Goal: Information Seeking & Learning: Understand process/instructions

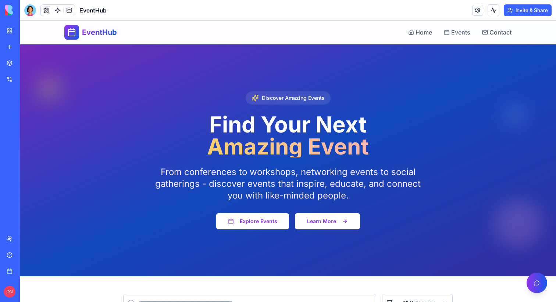
click at [324, 223] on button "Learn More" at bounding box center [327, 222] width 65 height 16
click at [336, 228] on button "Learn More" at bounding box center [327, 222] width 65 height 16
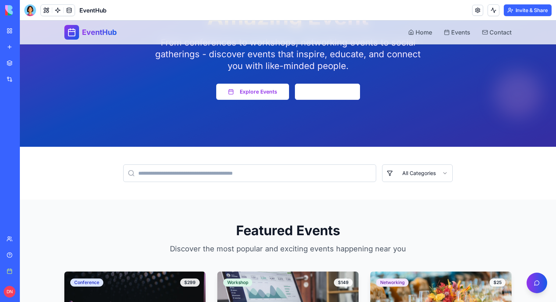
scroll to position [93, 0]
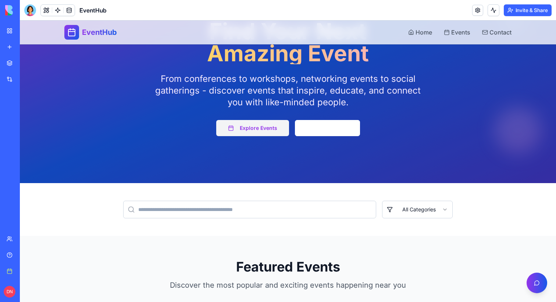
click at [242, 130] on button "Explore Events" at bounding box center [252, 128] width 73 height 16
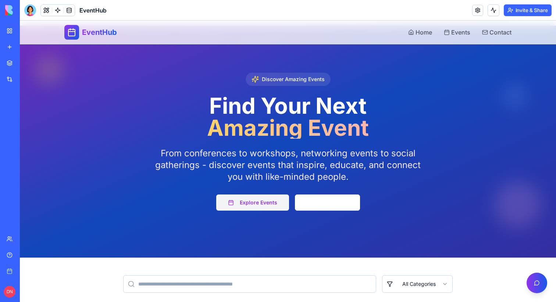
scroll to position [0, 0]
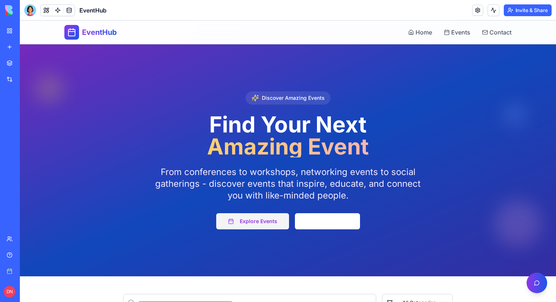
click at [270, 222] on button "Explore Events" at bounding box center [252, 222] width 73 height 16
click at [43, 14] on button at bounding box center [46, 10] width 11 height 11
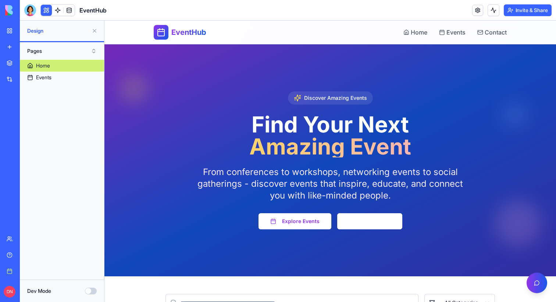
click at [89, 288] on div "Dev Mode" at bounding box center [61, 291] width 69 height 7
click at [90, 291] on button "Dev Mode" at bounding box center [91, 291] width 12 height 7
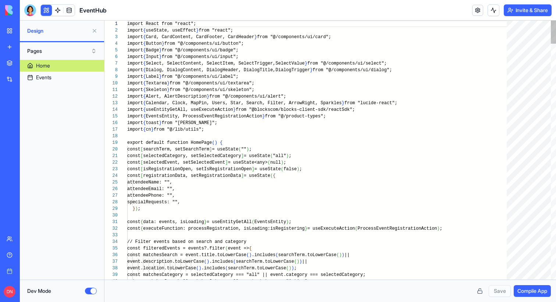
scroll to position [46, 0]
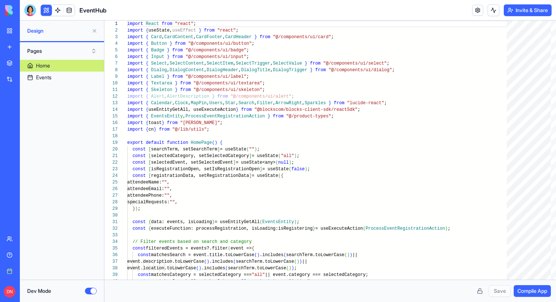
click at [88, 290] on button "Dev Mode" at bounding box center [91, 291] width 12 height 7
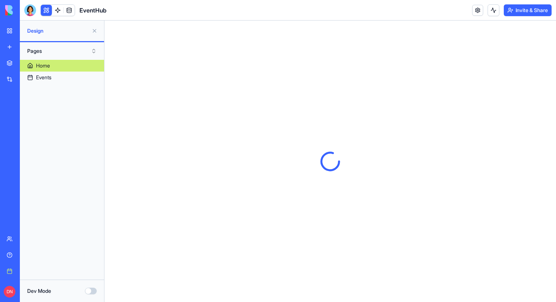
scroll to position [0, 0]
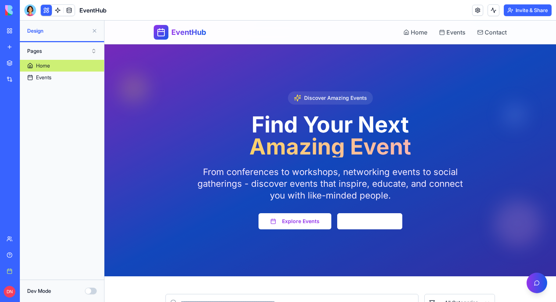
click at [92, 291] on button "Dev Mode" at bounding box center [91, 291] width 12 height 7
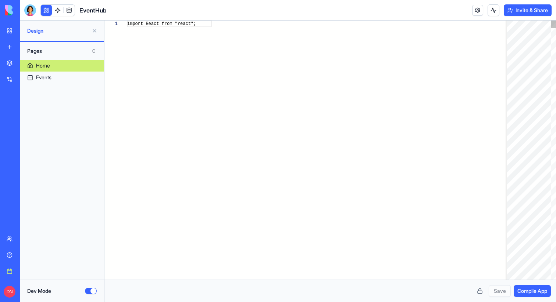
scroll to position [46, 0]
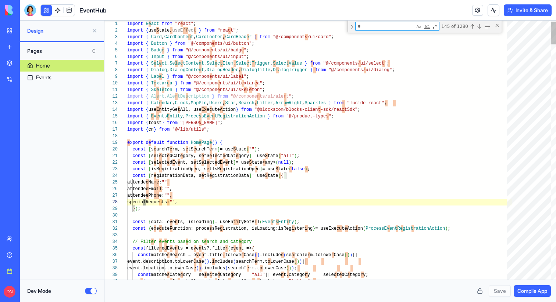
type textarea "**********"
type textarea "**"
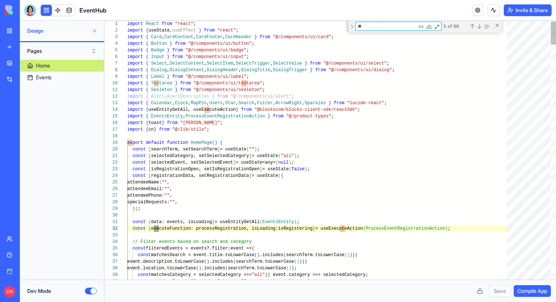
type textarea "**********"
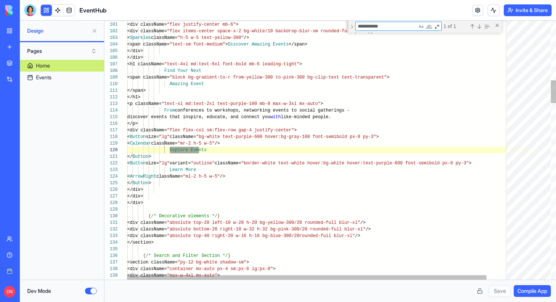
scroll to position [53, 72]
type textarea "**********"
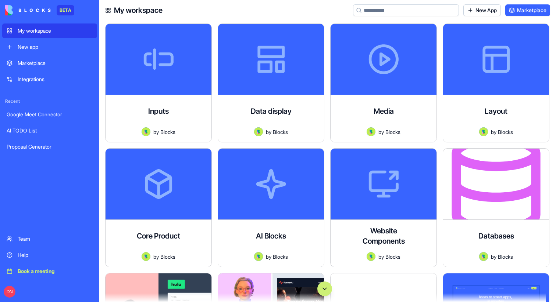
click at [51, 253] on div "Help" at bounding box center [55, 255] width 75 height 7
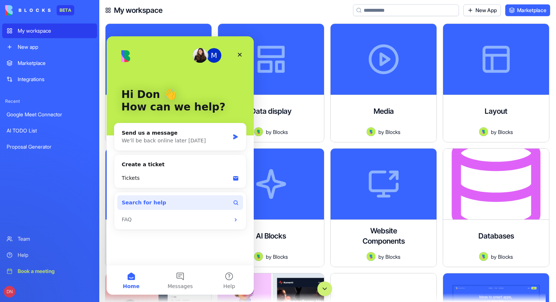
click at [151, 200] on span "Search for help" at bounding box center [144, 203] width 44 height 8
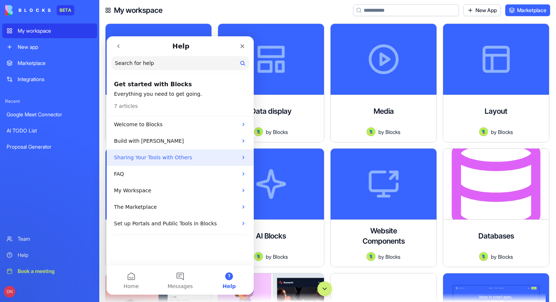
click at [171, 159] on p "Sharing Your Tools with Others" at bounding box center [175, 158] width 123 height 8
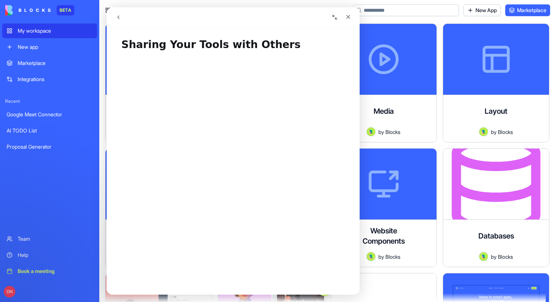
click at [124, 47] on h1 "Sharing Your Tools with Others" at bounding box center [233, 42] width 253 height 22
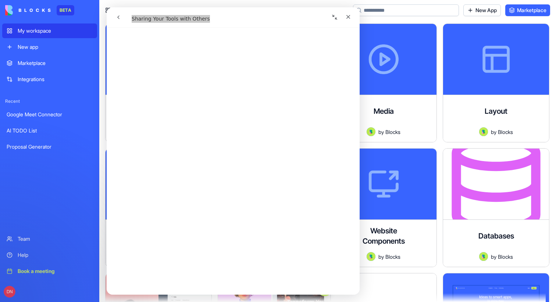
scroll to position [1173, 0]
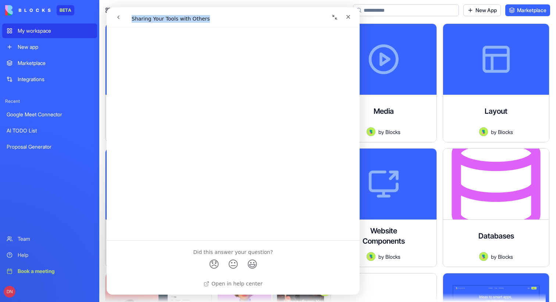
click at [114, 17] on button "go back" at bounding box center [118, 17] width 14 height 14
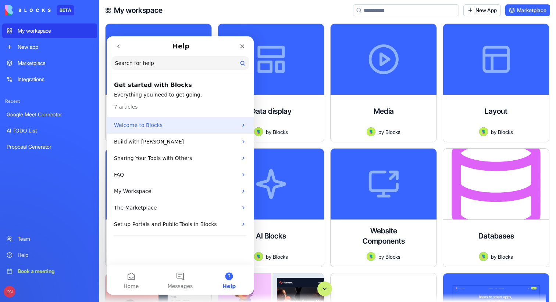
click at [163, 124] on p "Welcome to Blocks" at bounding box center [175, 126] width 123 height 8
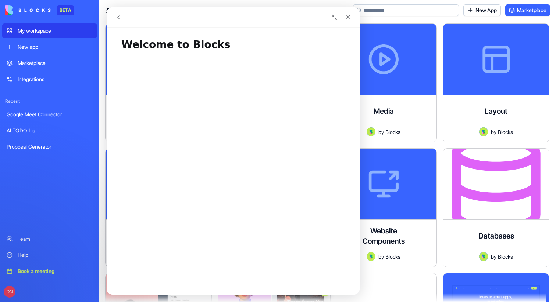
click at [149, 51] on h1 "Welcome to Blocks" at bounding box center [233, 42] width 253 height 22
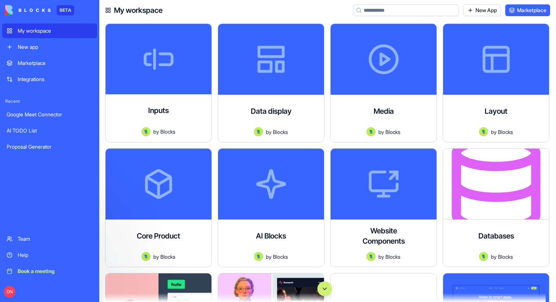
scroll to position [0, 0]
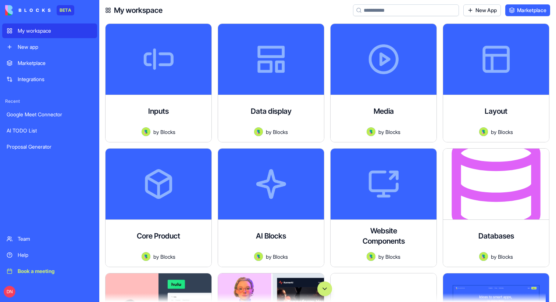
click at [37, 256] on div "Help" at bounding box center [55, 255] width 75 height 7
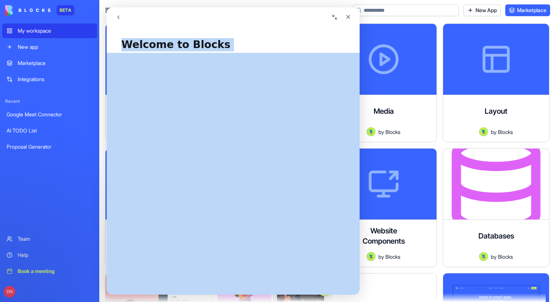
drag, startPoint x: 123, startPoint y: 46, endPoint x: 126, endPoint y: 173, distance: 127.5
click at [126, 173] on div "Welcome to Blocks Did this answer your question? 😞 😐 😃 Open in help center" at bounding box center [233, 163] width 253 height 264
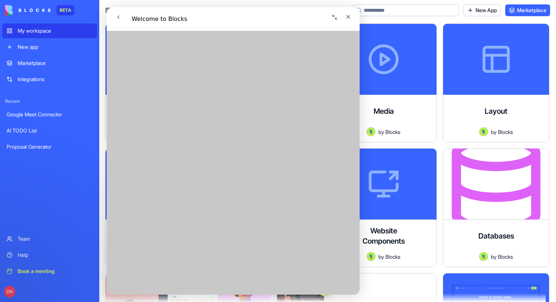
scroll to position [358, 0]
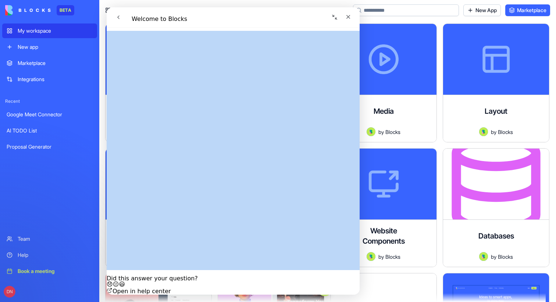
click at [113, 16] on button "go back" at bounding box center [118, 17] width 14 height 14
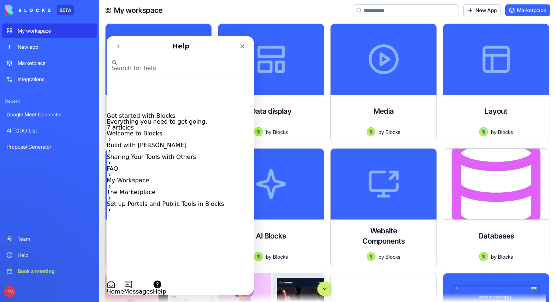
click at [158, 143] on div "Build with Ella" at bounding box center [180, 149] width 147 height 12
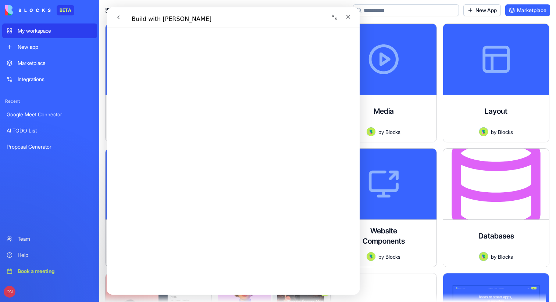
scroll to position [1526, 0]
click at [121, 18] on icon "go back" at bounding box center [118, 17] width 6 height 6
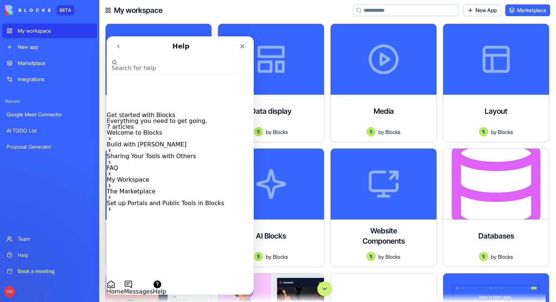
click at [171, 207] on p "Set up Portals and Public Tools in Blocks" at bounding box center [180, 204] width 147 height 6
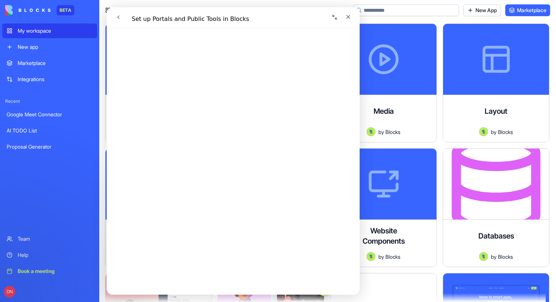
scroll to position [0, 0]
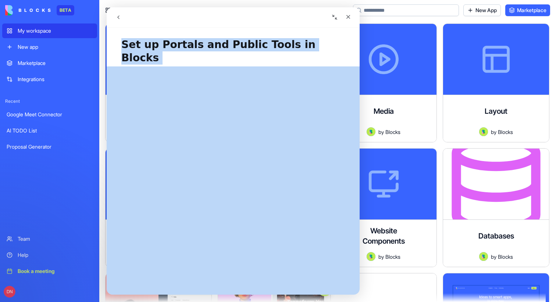
drag, startPoint x: 121, startPoint y: 43, endPoint x: 153, endPoint y: 63, distance: 38.1
click at [153, 63] on div "Set up Portals and Public Tools in Blocks Did this answer your question? 😞 😐 😃 …" at bounding box center [233, 163] width 253 height 264
click at [117, 20] on icon "go back" at bounding box center [118, 17] width 6 height 6
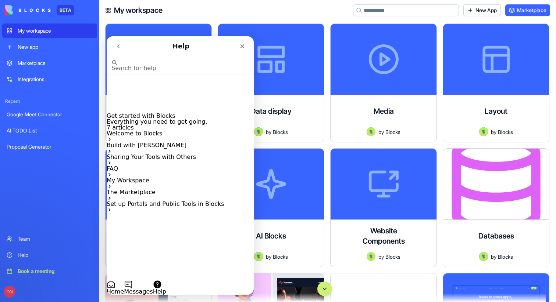
click at [172, 158] on p "Sharing Your Tools with Others" at bounding box center [180, 157] width 147 height 6
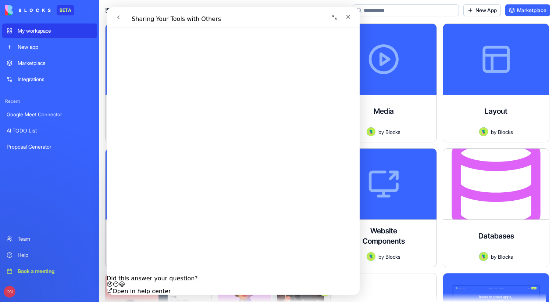
scroll to position [1173, 0]
click at [171, 288] on link "Open in help center" at bounding box center [139, 291] width 64 height 7
